Goal: Information Seeking & Learning: Learn about a topic

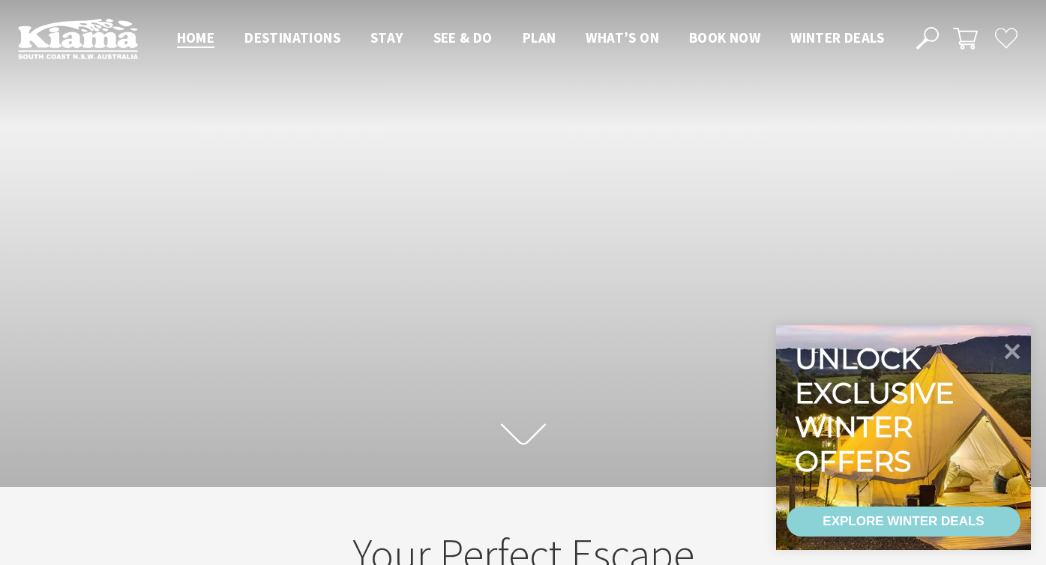
scroll to position [250, 1057]
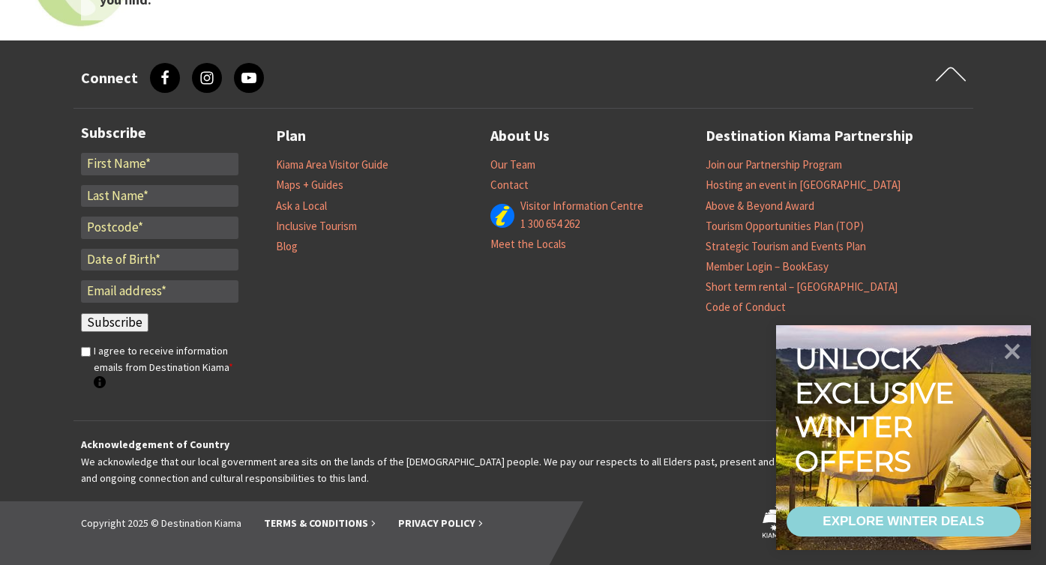
scroll to position [250, 1057]
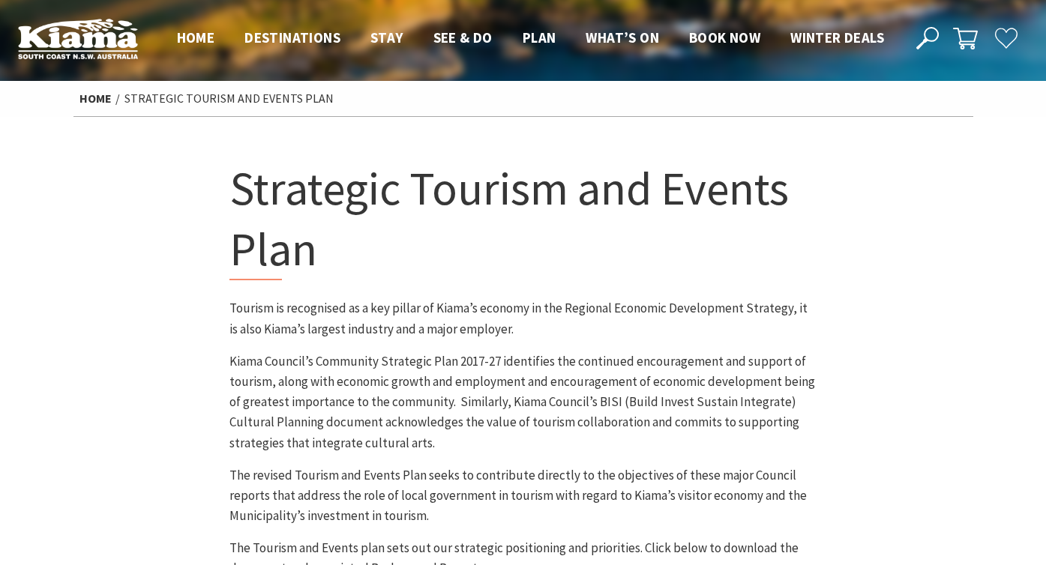
scroll to position [145, 0]
